Goal: Contribute content

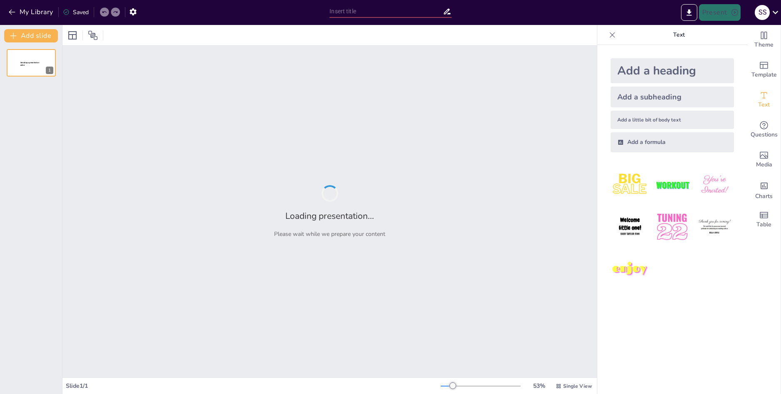
type input "Nghị quyết Đại hội Đảng bộ xã Đại Ngãi: Chiến lược phát triển kinh tế - xã hội …"
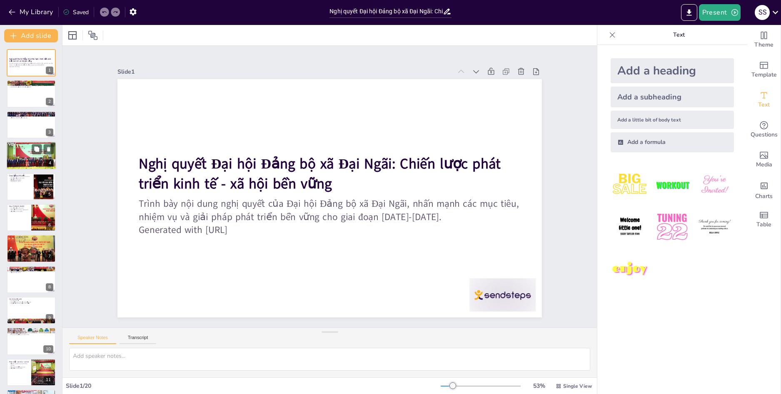
click at [25, 159] on div at bounding box center [31, 156] width 50 height 29
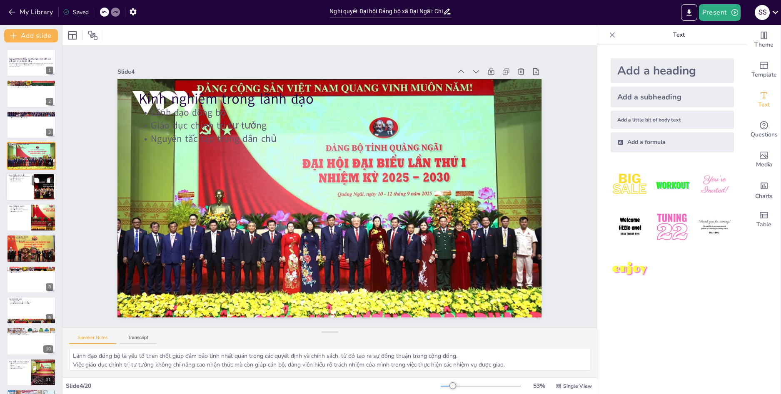
click at [28, 175] on p "Quan điểm phát triển" at bounding box center [20, 175] width 22 height 2
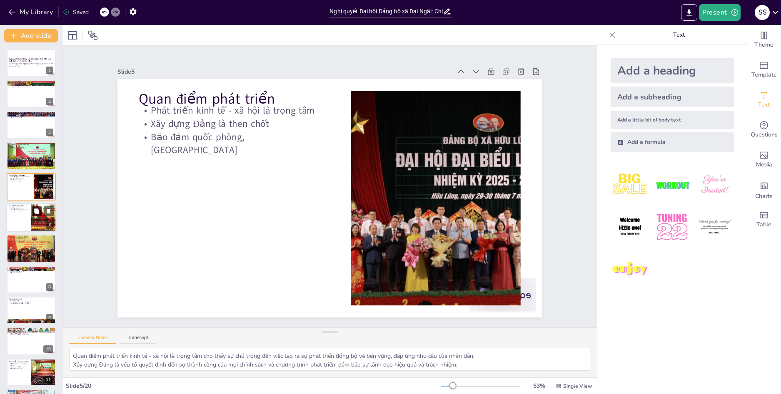
click at [33, 210] on button at bounding box center [37, 211] width 10 height 10
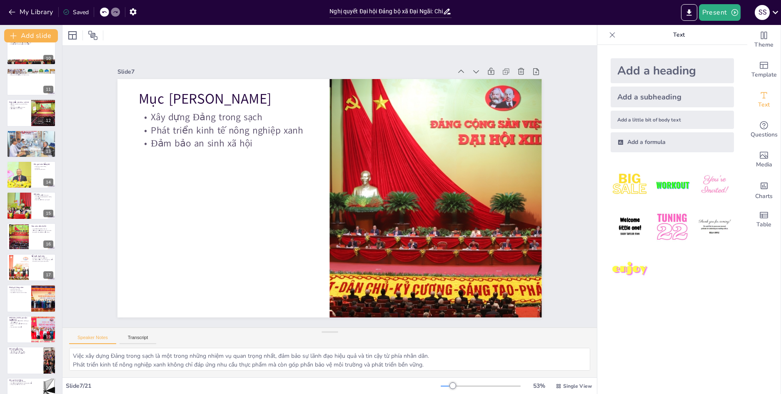
scroll to position [309, 0]
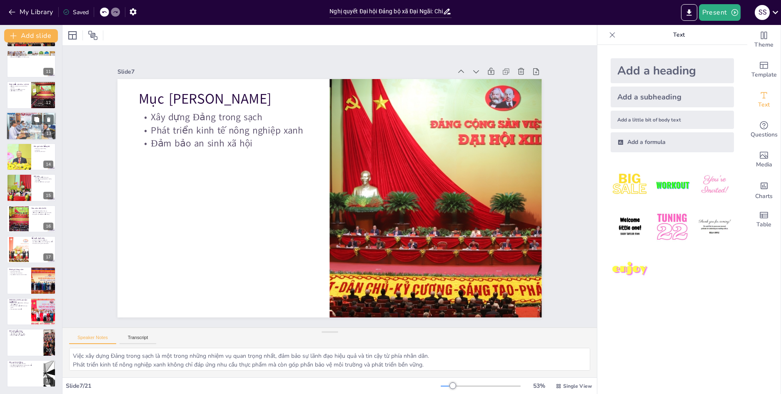
click at [19, 131] on div at bounding box center [31, 126] width 50 height 28
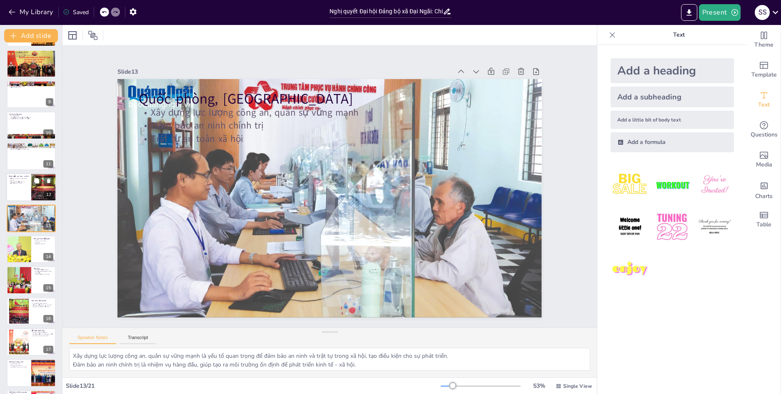
click at [24, 186] on div at bounding box center [31, 187] width 50 height 28
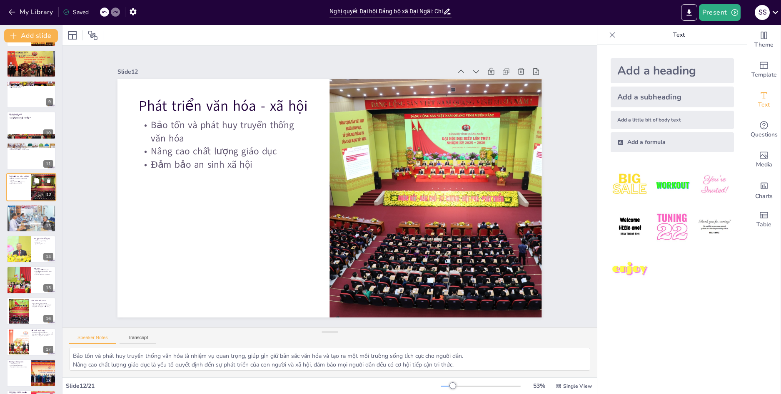
scroll to position [185, 0]
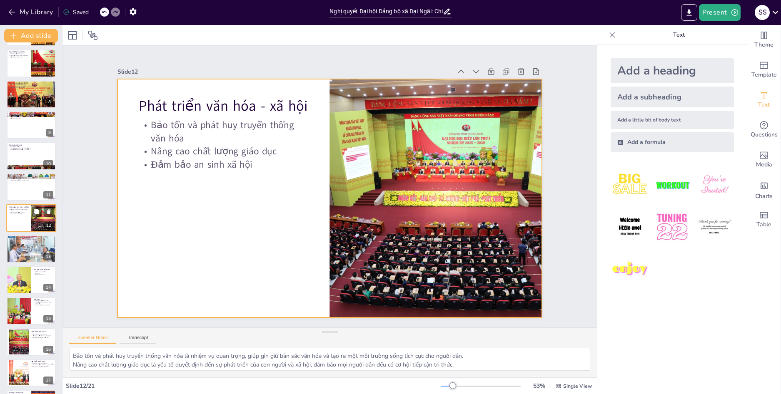
click at [17, 222] on div at bounding box center [31, 218] width 50 height 28
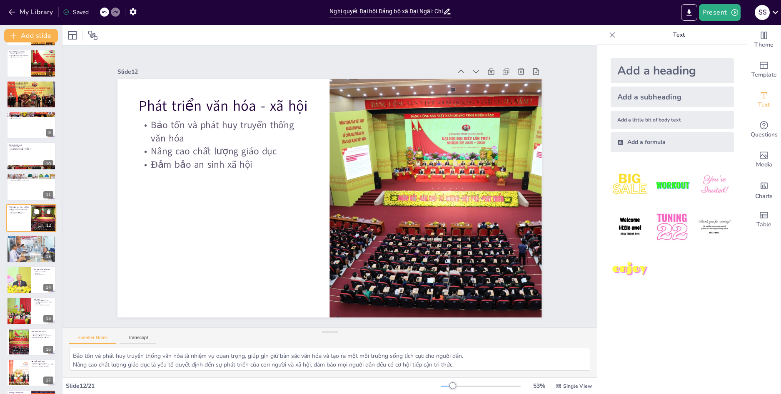
click at [22, 218] on div at bounding box center [31, 218] width 50 height 28
click at [18, 246] on div at bounding box center [31, 249] width 50 height 28
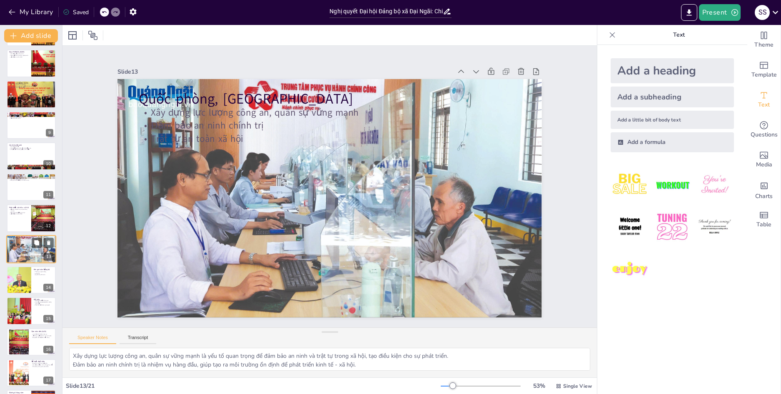
scroll to position [216, 0]
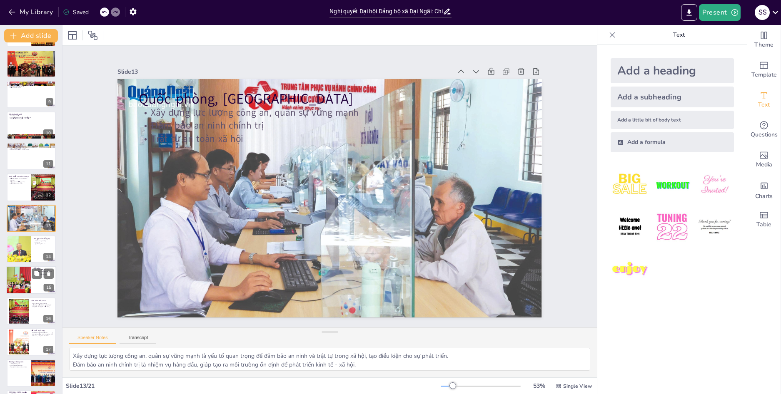
click at [9, 293] on div at bounding box center [19, 280] width 50 height 28
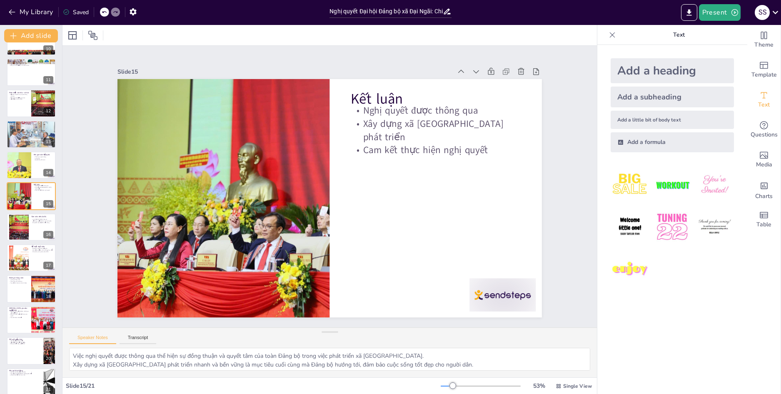
scroll to position [309, 0]
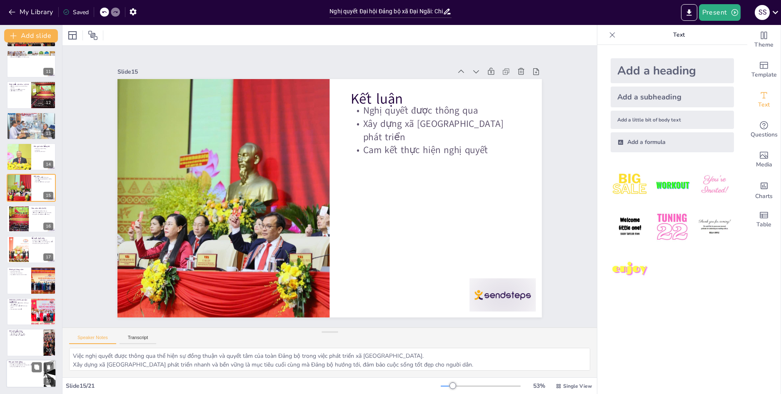
click at [16, 373] on div at bounding box center [31, 374] width 50 height 28
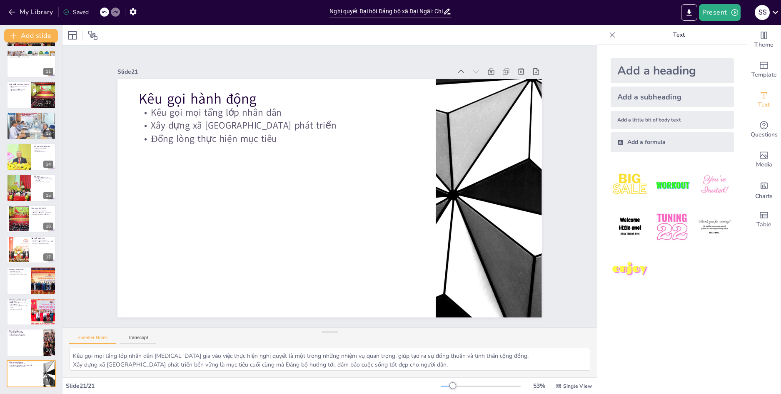
click at [3, 348] on div "Nghị quyết Đại hội Đảng bộ xã Đại Ngãi: Chiến lược phát triển kinh tế - xã hội …" at bounding box center [31, 64] width 62 height 647
click at [17, 340] on div at bounding box center [31, 343] width 50 height 28
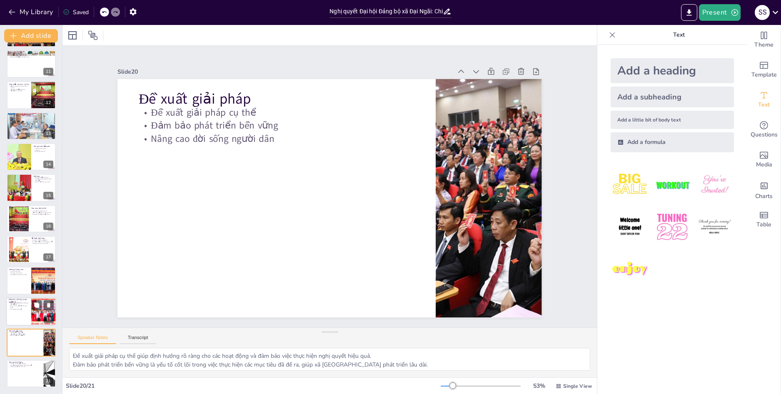
click at [29, 305] on div at bounding box center [31, 312] width 50 height 28
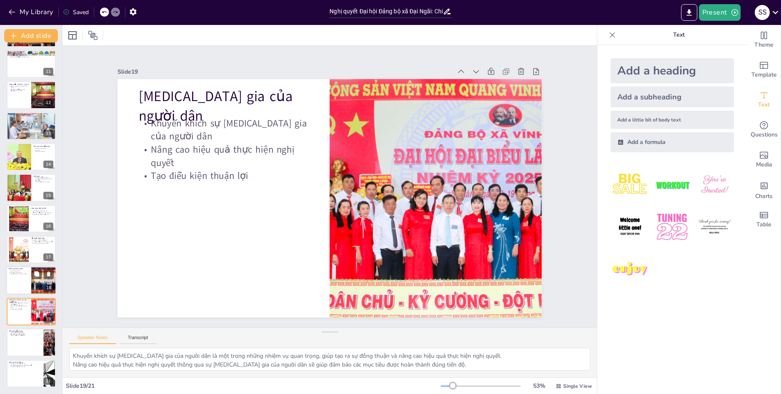
click at [10, 290] on div at bounding box center [31, 281] width 50 height 28
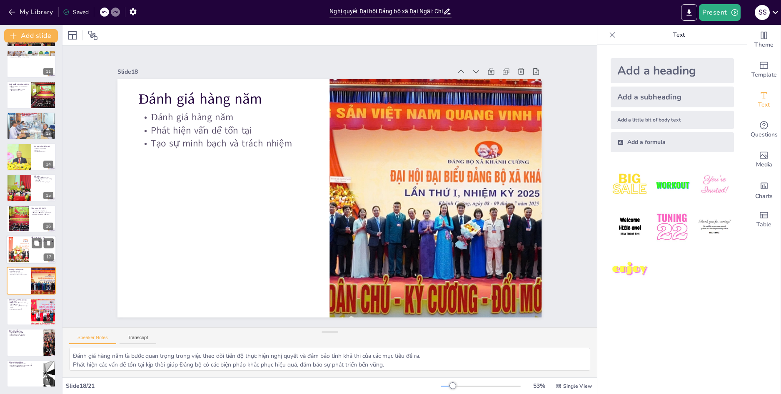
click at [10, 245] on div at bounding box center [19, 249] width 42 height 25
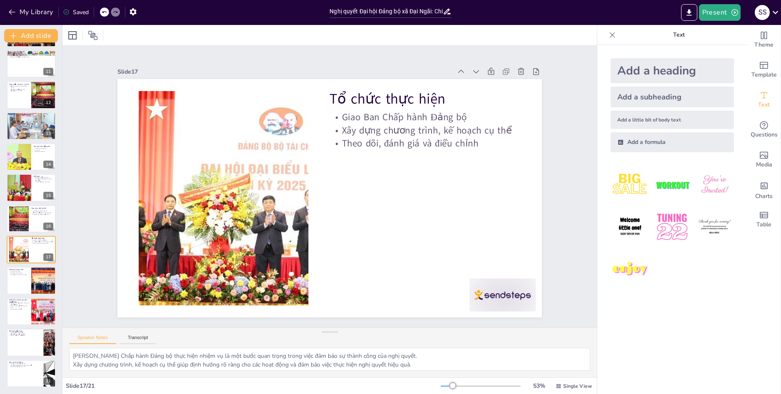
click at [4, 205] on div "Nghị quyết Đại hội Đảng bộ xã Đại Ngãi: Chiến lược phát triển kinh tế - xã hội …" at bounding box center [31, 64] width 62 height 647
click at [18, 187] on div at bounding box center [19, 188] width 50 height 28
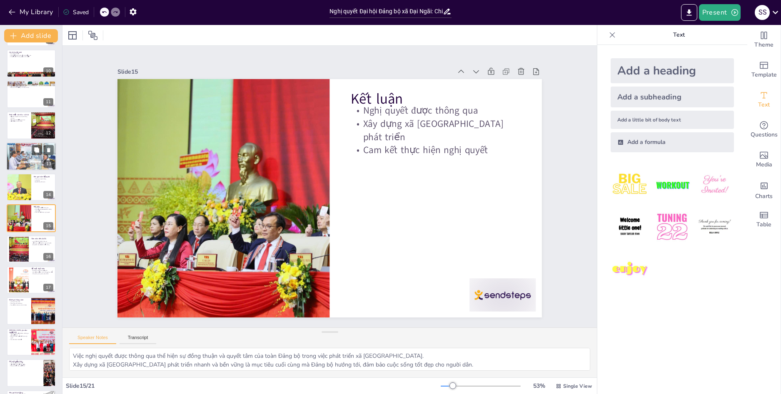
click at [12, 155] on div at bounding box center [31, 156] width 50 height 28
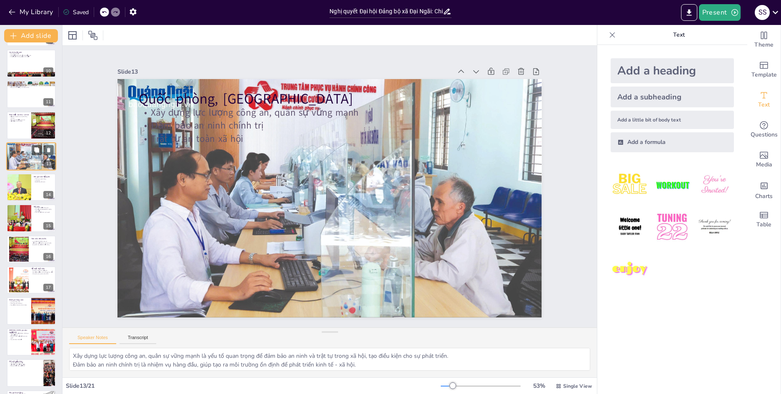
scroll to position [216, 0]
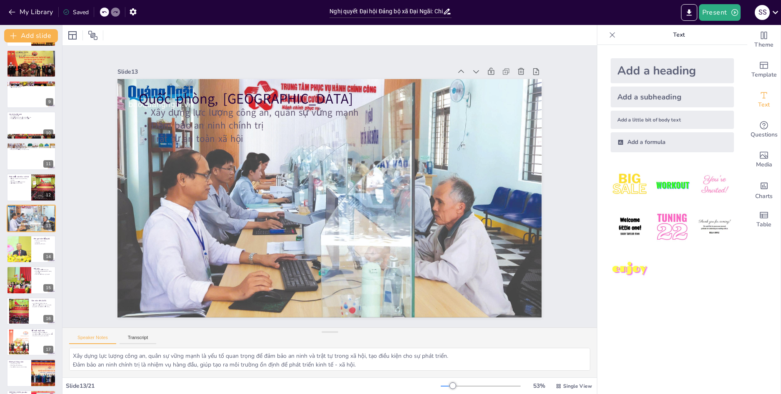
click at [18, 104] on div at bounding box center [31, 94] width 49 height 27
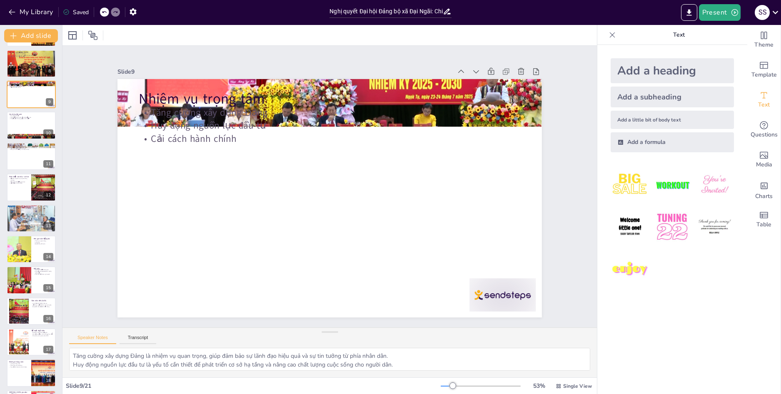
scroll to position [92, 0]
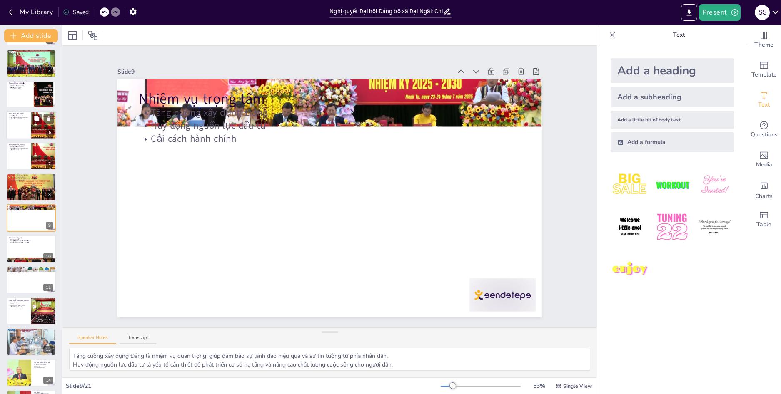
click at [17, 129] on div at bounding box center [31, 125] width 50 height 28
type textarea "Việc xây dựng Đảng trong sạch là một trong những nhiệm vụ quan trọng nhất, đảm …"
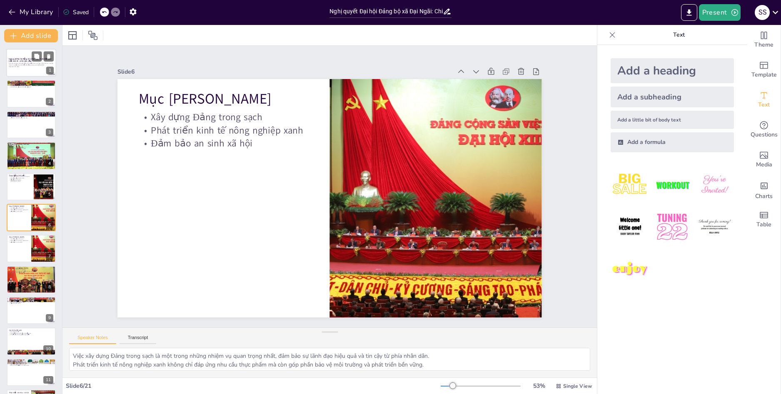
drag, startPoint x: 11, startPoint y: 57, endPoint x: 15, endPoint y: 58, distance: 4.3
click at [11, 49] on div "Nghị quyết Đại hội Đảng bộ xã Đại Ngãi: Chiến lược phát triển kinh tế - xã hội …" at bounding box center [31, 49] width 50 height 0
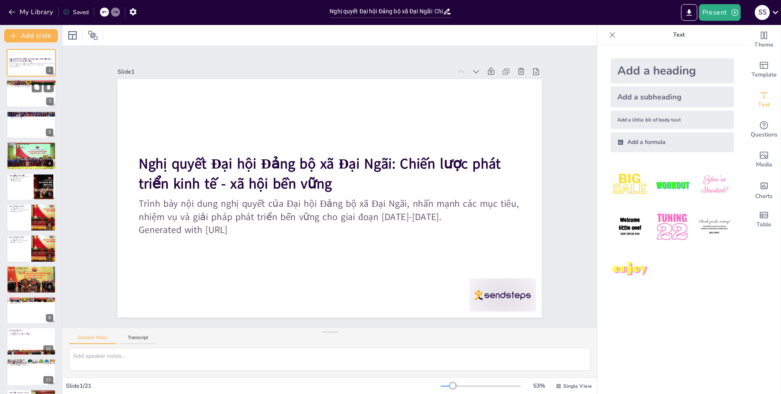
click at [14, 95] on div at bounding box center [31, 94] width 50 height 28
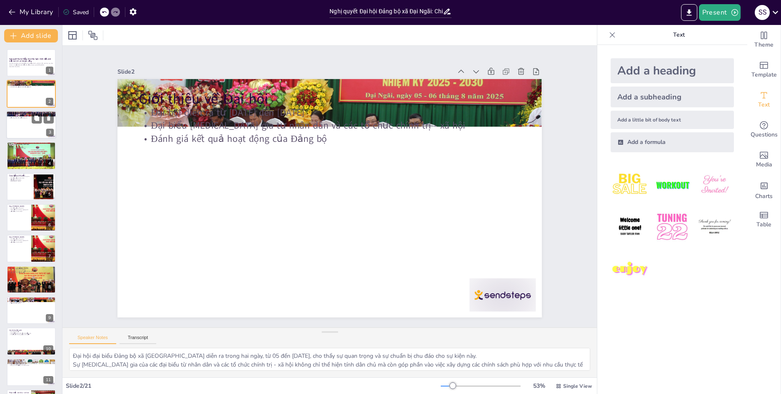
click at [22, 128] on div at bounding box center [31, 125] width 50 height 28
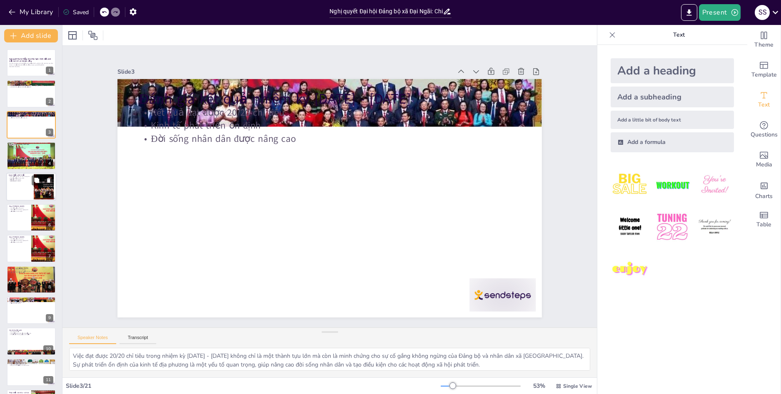
click at [25, 173] on div "Quan điểm phát triển Phát triển kinh tế - xã hội là trọng tâm Xây dựng Đảng là …" at bounding box center [31, 173] width 50 height 0
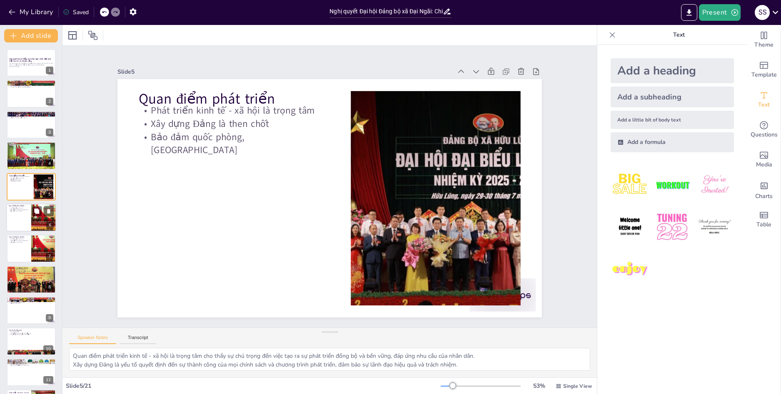
click at [13, 212] on p "Đảm bảo an sinh xã hội" at bounding box center [19, 212] width 20 height 2
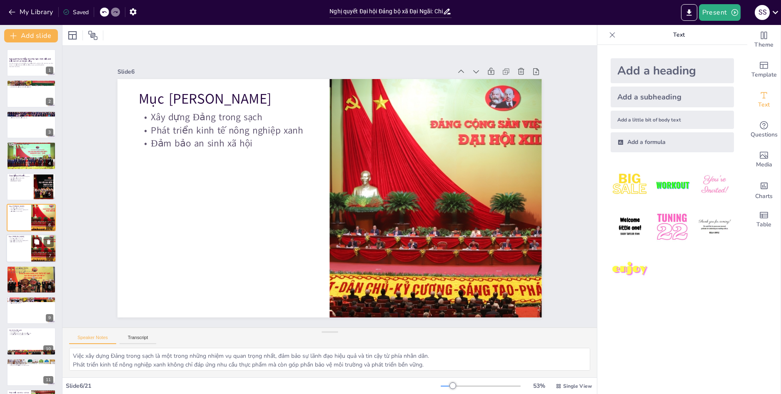
click at [15, 246] on div at bounding box center [31, 249] width 50 height 28
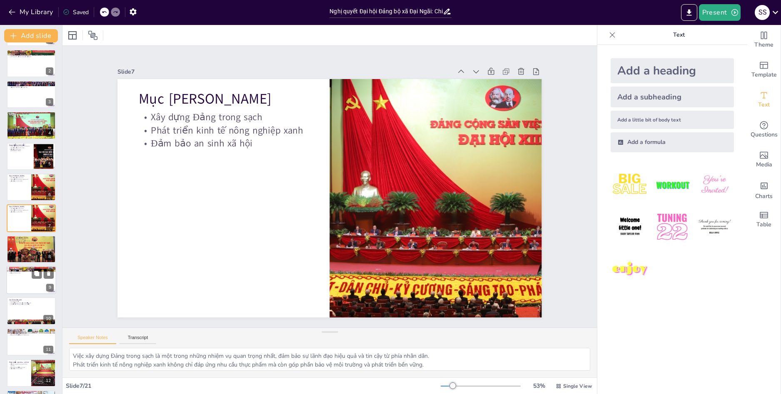
click at [15, 278] on div at bounding box center [31, 280] width 50 height 28
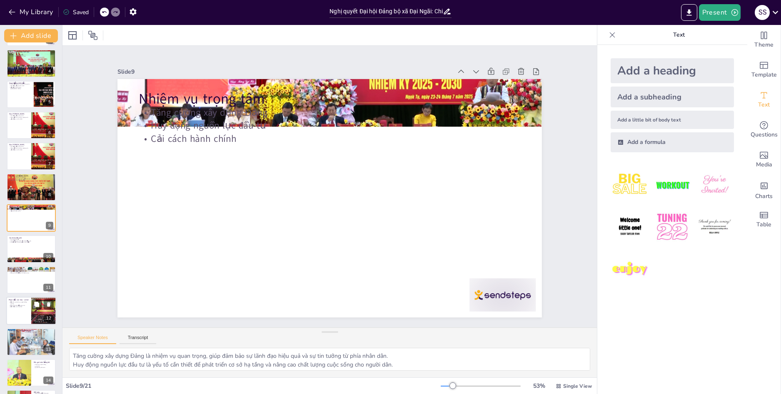
click at [15, 304] on p "Bảo tồn và phát huy truyền thống văn hóa" at bounding box center [19, 303] width 20 height 3
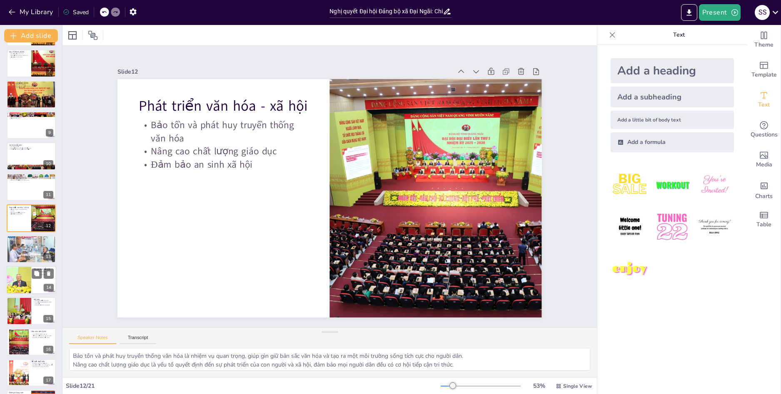
click at [14, 274] on div at bounding box center [19, 280] width 42 height 28
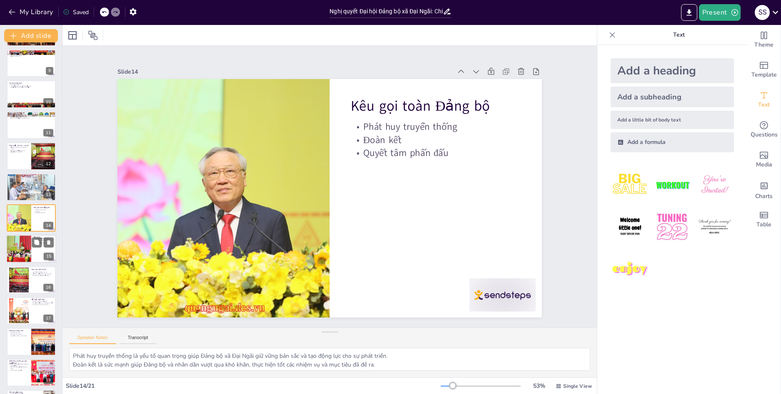
click at [20, 243] on div at bounding box center [19, 249] width 50 height 28
type textarea "Việc nghị quyết được thông qua thể hiện sự đồng thuận và quyết tâm của toàn Đản…"
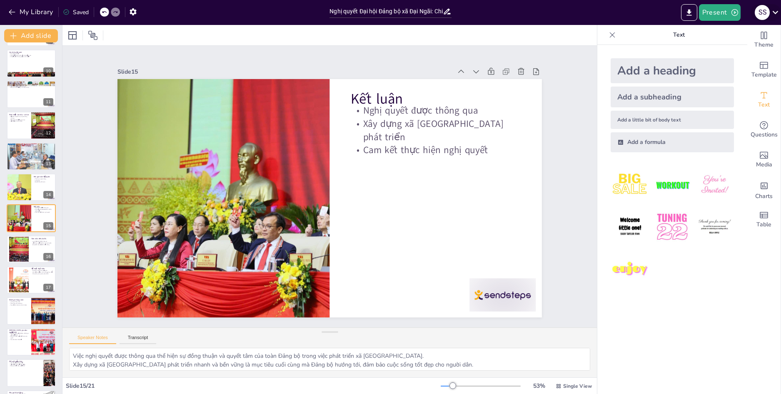
click at [774, 11] on icon at bounding box center [774, 12] width 11 height 11
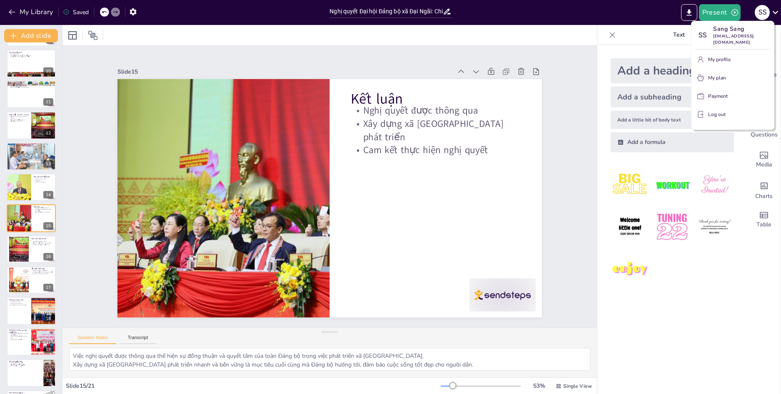
click at [714, 111] on p "Log out" at bounding box center [716, 114] width 17 height 7
